Goal: Information Seeking & Learning: Check status

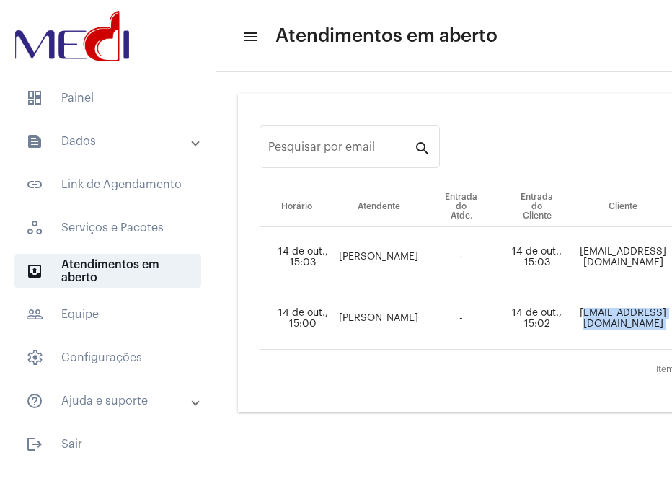
scroll to position [0, 284]
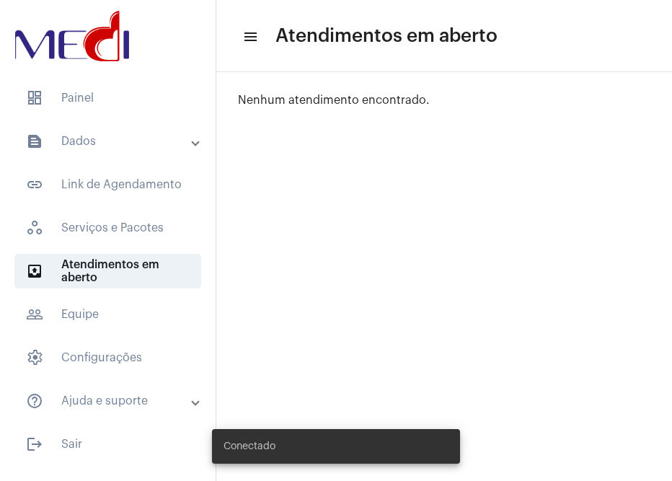
click at [118, 159] on mat-accordion "text_snippet_outlined Dados text_snippet_outlined Relatórios history_outlined H…" at bounding box center [108, 271] width 216 height 294
click at [118, 157] on mat-expansion-panel-header "text_snippet_outlined Dados" at bounding box center [112, 141] width 207 height 35
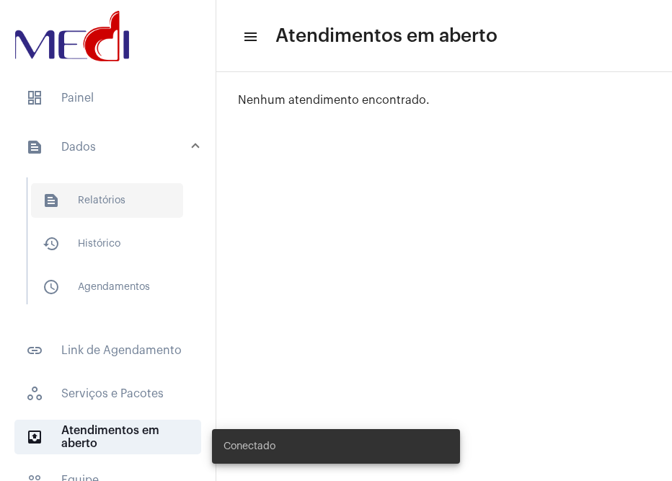
click at [113, 200] on span "text_snippet_outlined Relatórios" at bounding box center [107, 200] width 152 height 35
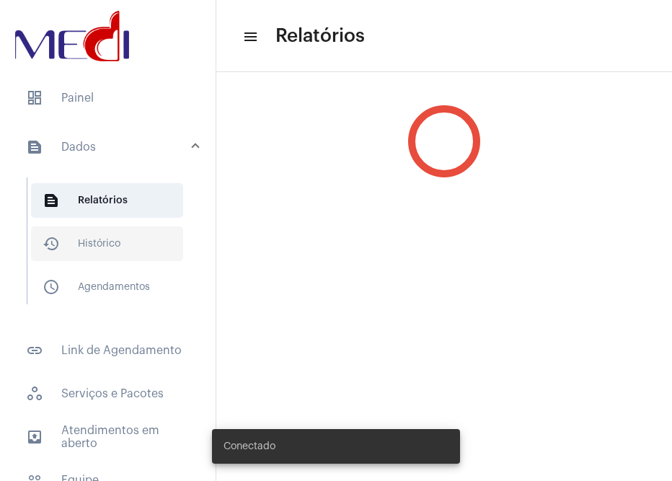
click at [113, 257] on span "history_outlined Histórico" at bounding box center [107, 244] width 152 height 35
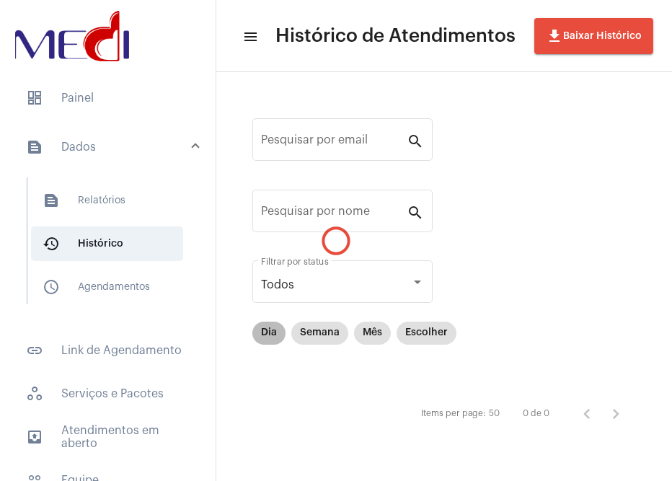
click at [273, 325] on mat-chip "Dia" at bounding box center [268, 333] width 33 height 23
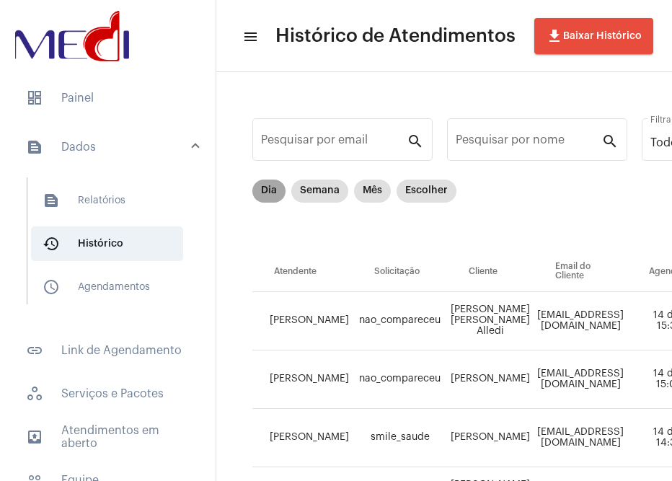
click at [263, 189] on mat-chip "Dia" at bounding box center [268, 191] width 33 height 23
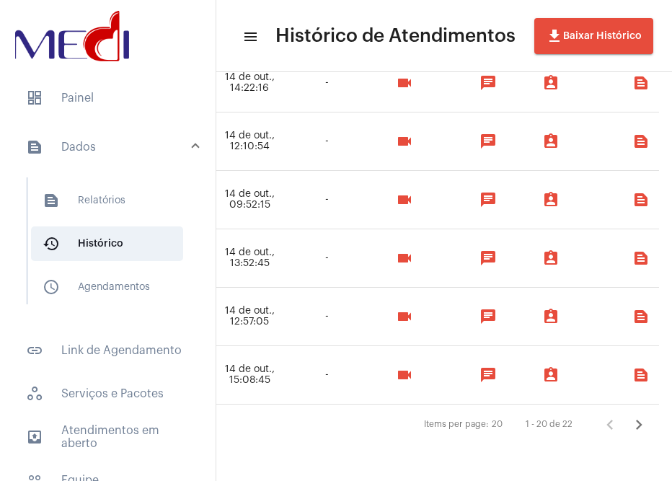
scroll to position [1067, 1096]
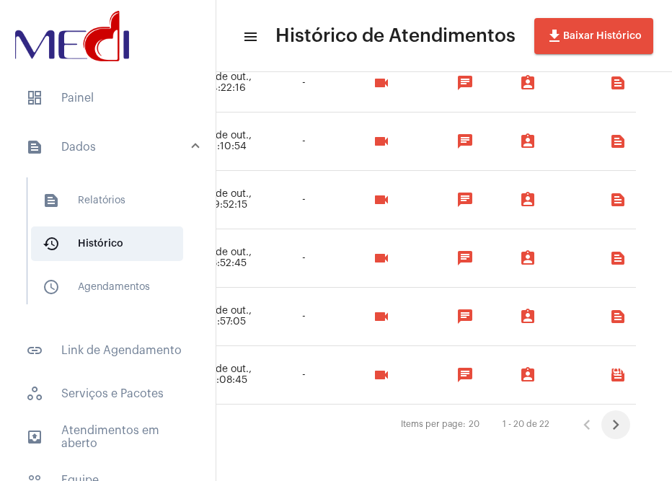
click at [606, 417] on icon "Próxima página" at bounding box center [616, 425] width 20 height 20
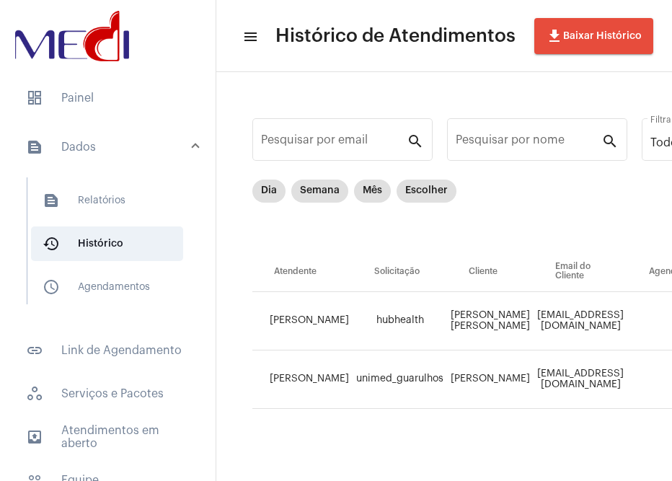
scroll to position [15, 0]
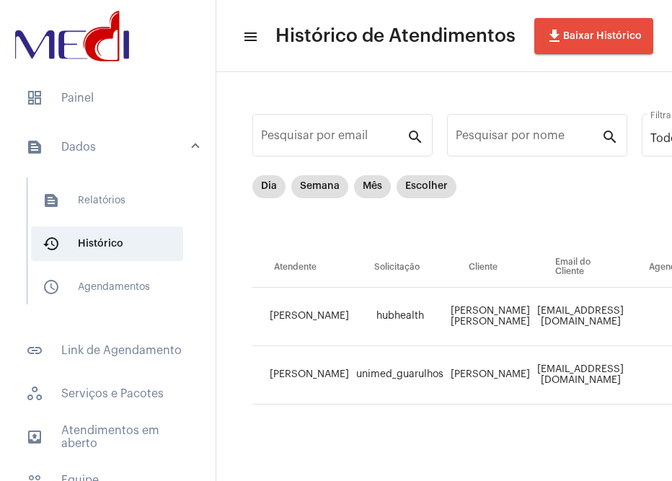
drag, startPoint x: 299, startPoint y: 470, endPoint x: 464, endPoint y: 468, distance: 164.5
click at [466, 468] on div "Pesquisar por email search Pesquisar por nome search Todos Filtrar por status D…" at bounding box center [444, 274] width 456 height 413
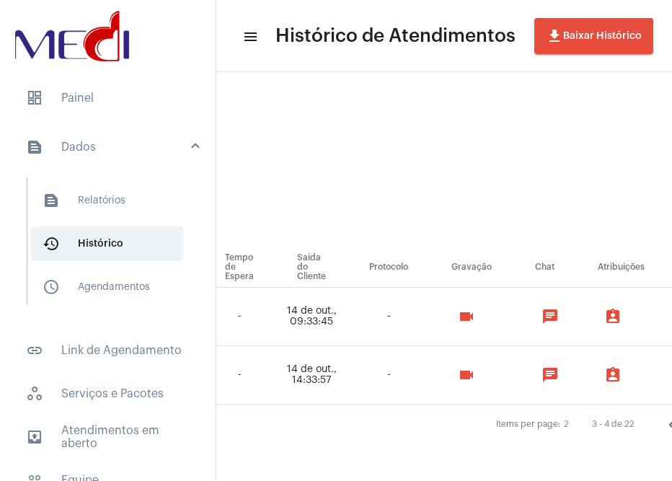
scroll to position [15, 1089]
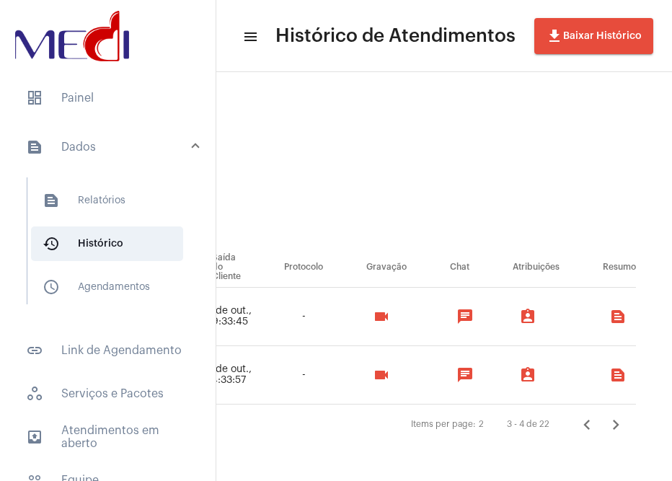
click at [573, 412] on button "Página anterior" at bounding box center [587, 424] width 29 height 29
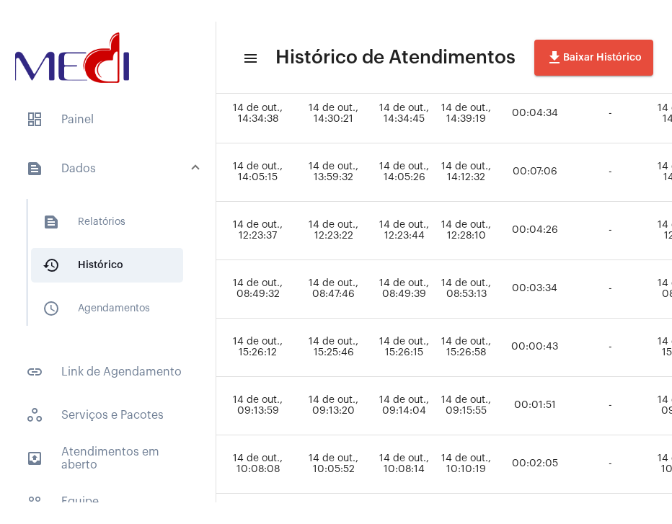
scroll to position [346, 587]
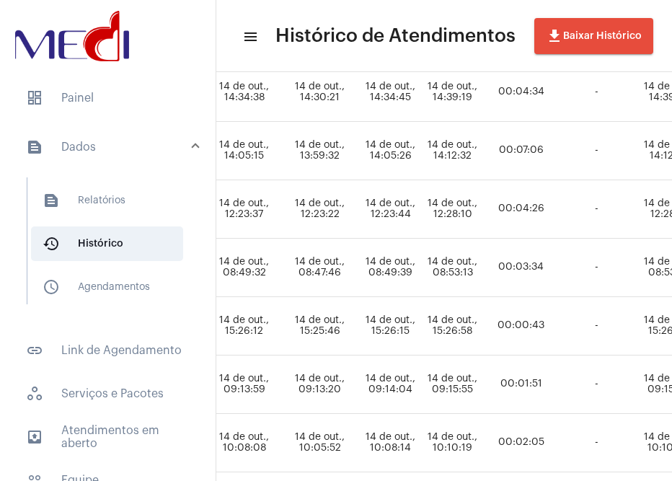
click at [482, 453] on td "14 de out., 10:10:19" at bounding box center [452, 443] width 58 height 58
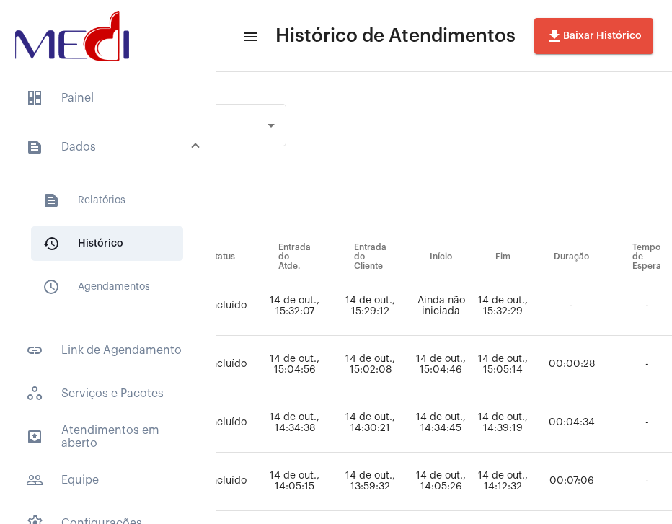
scroll to position [0, 536]
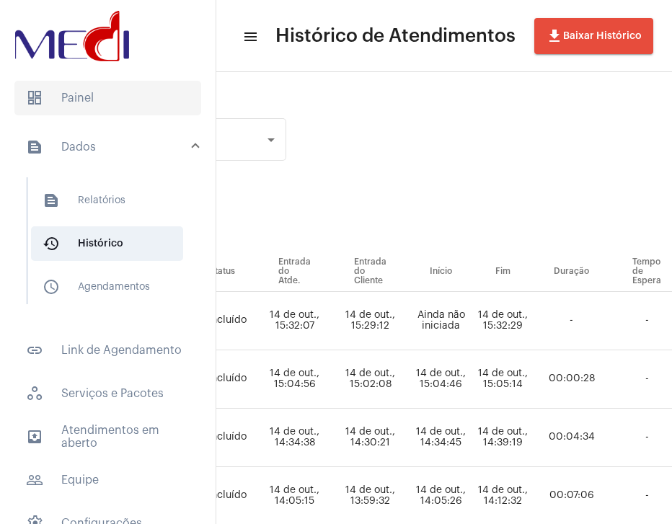
click at [83, 93] on span "dashboard Painel" at bounding box center [107, 98] width 187 height 35
